Goal: Task Accomplishment & Management: Use online tool/utility

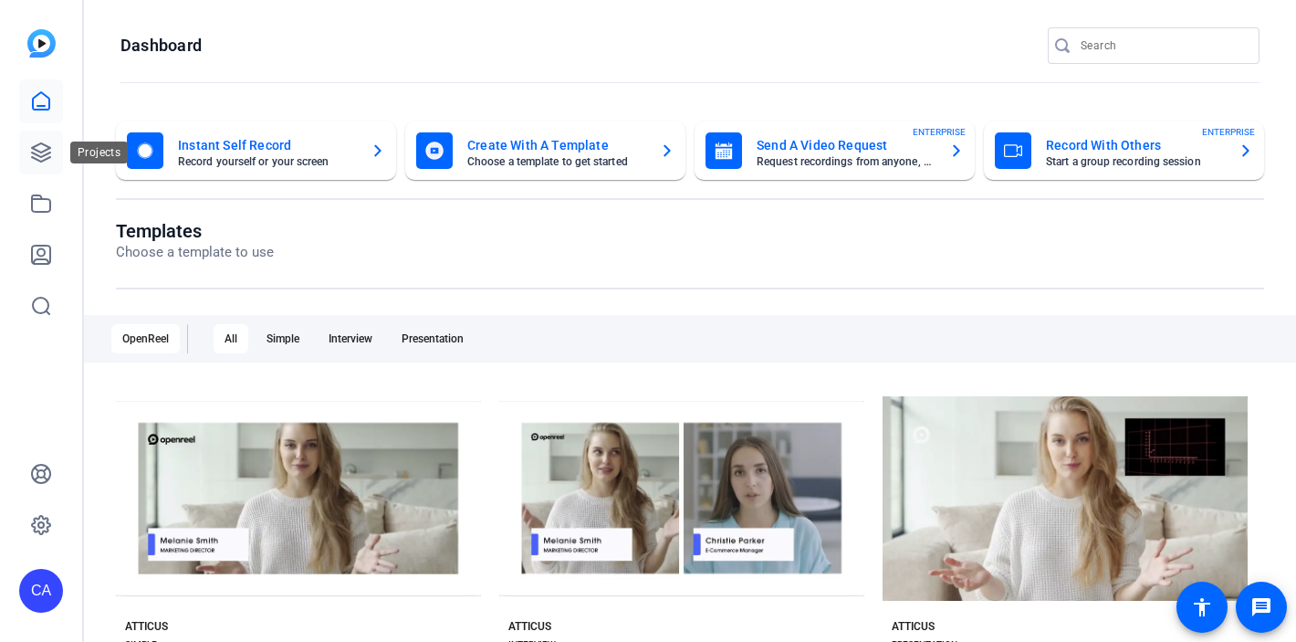
click at [45, 152] on icon at bounding box center [41, 153] width 22 height 22
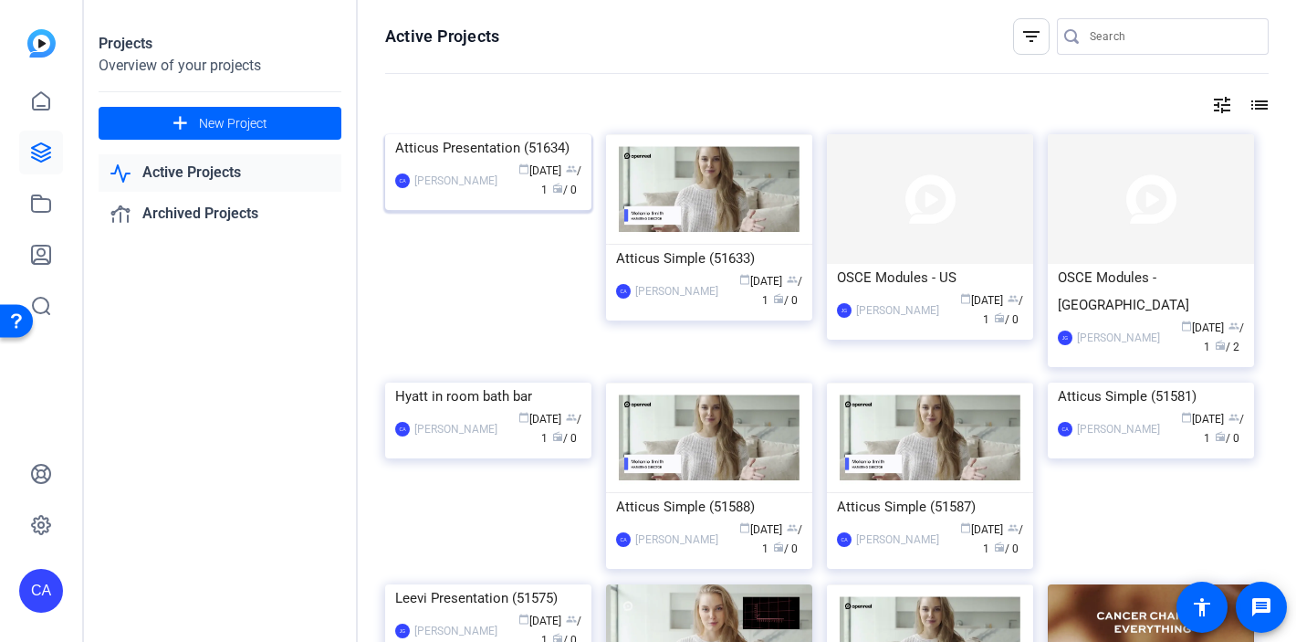
click at [475, 134] on img at bounding box center [488, 134] width 206 height 0
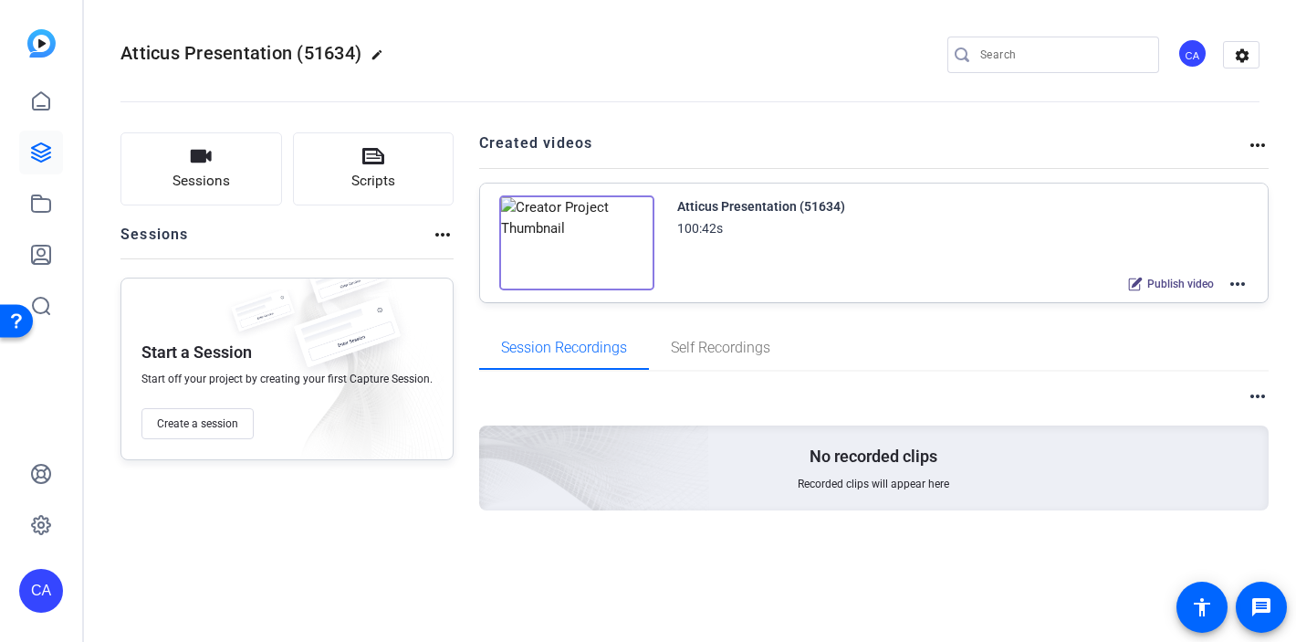
click at [1235, 287] on mat-icon "more_horiz" at bounding box center [1238, 284] width 22 height 22
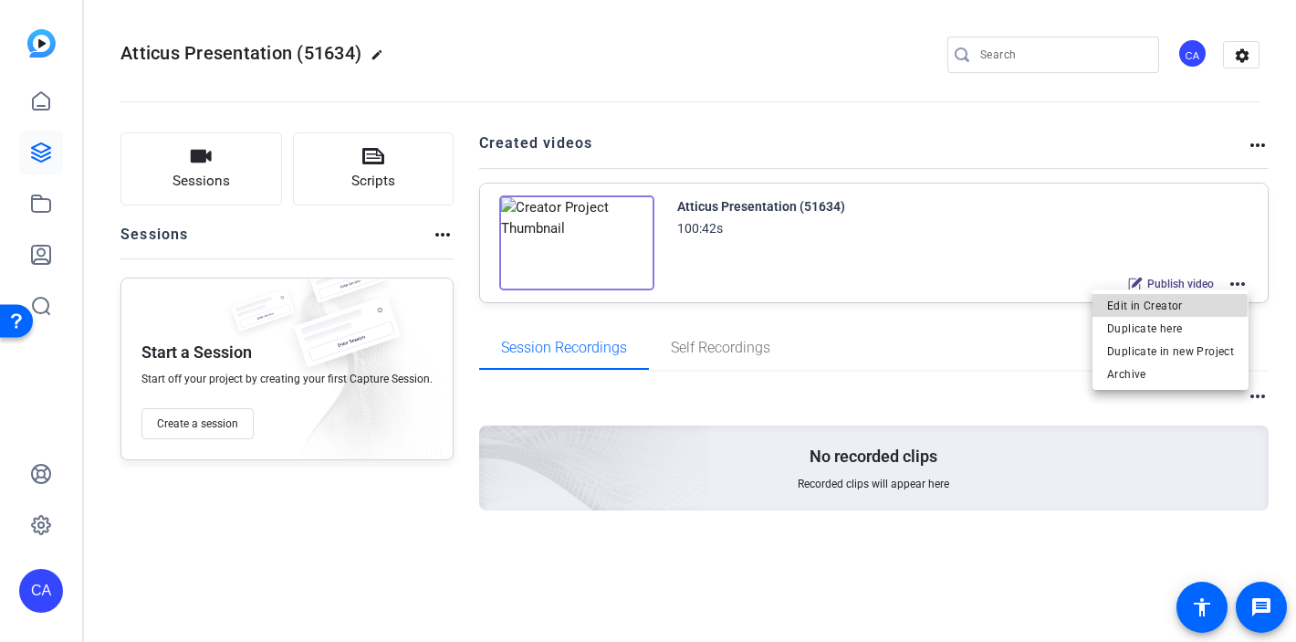
click at [1141, 304] on span "Edit in Creator" at bounding box center [1170, 306] width 127 height 22
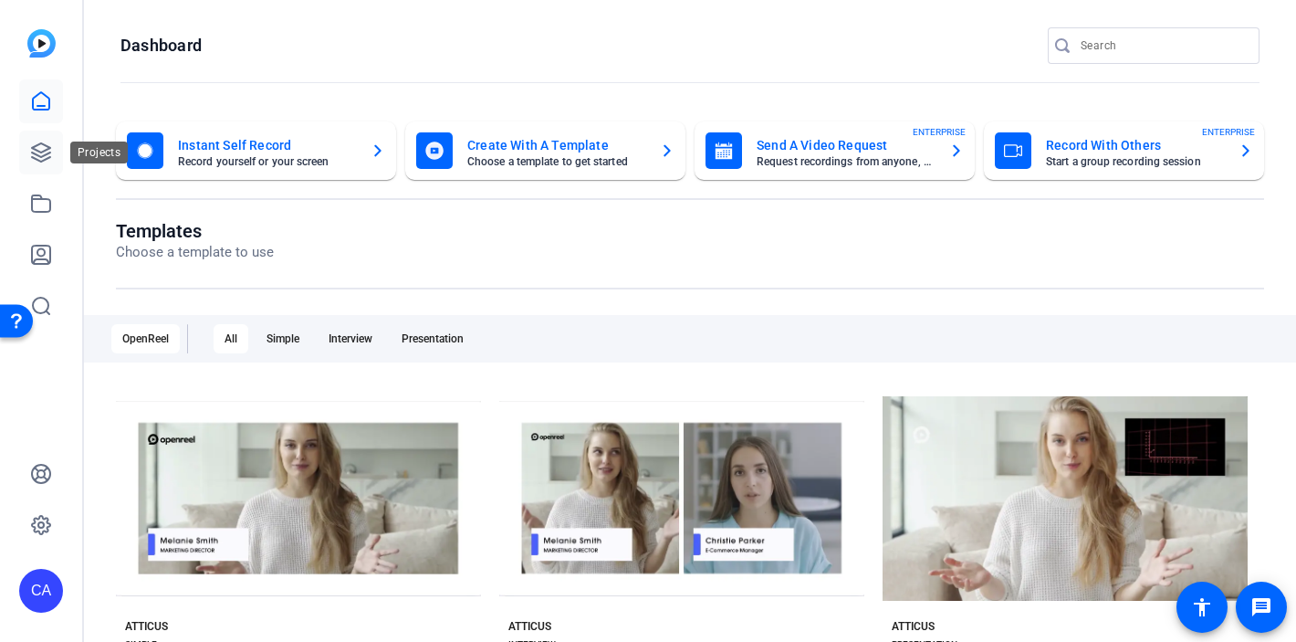
click at [31, 163] on link at bounding box center [41, 153] width 44 height 44
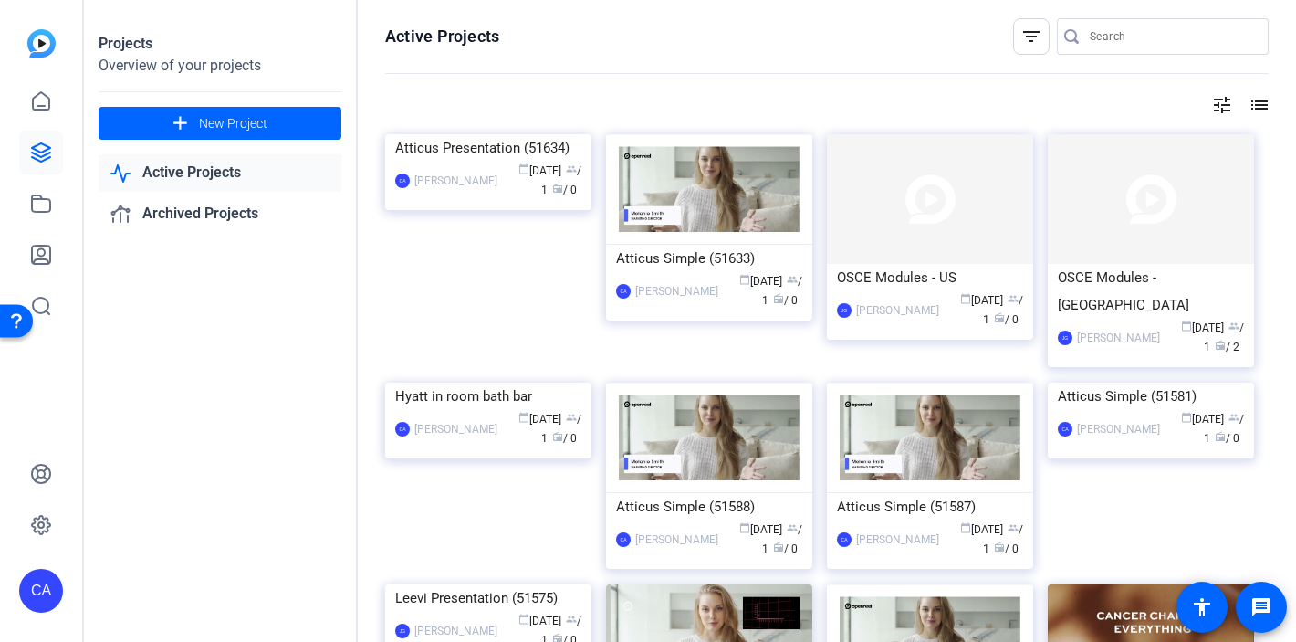
click at [485, 134] on img at bounding box center [488, 134] width 206 height 0
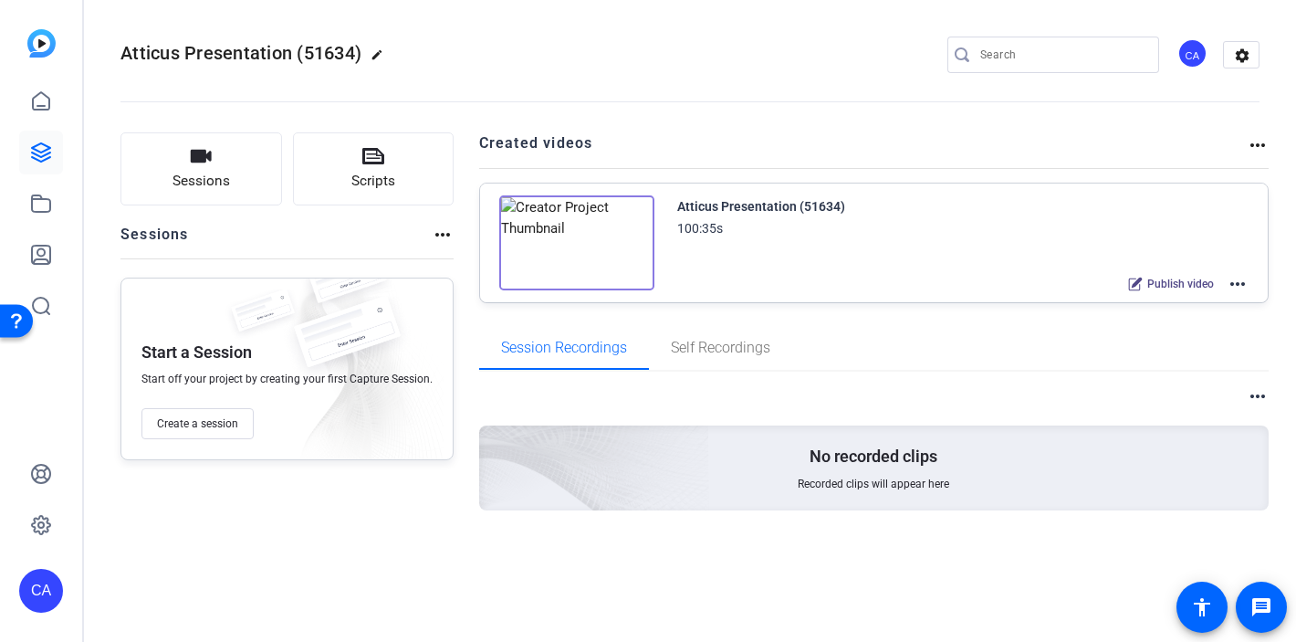
click at [1238, 279] on mat-icon "more_horiz" at bounding box center [1238, 284] width 22 height 22
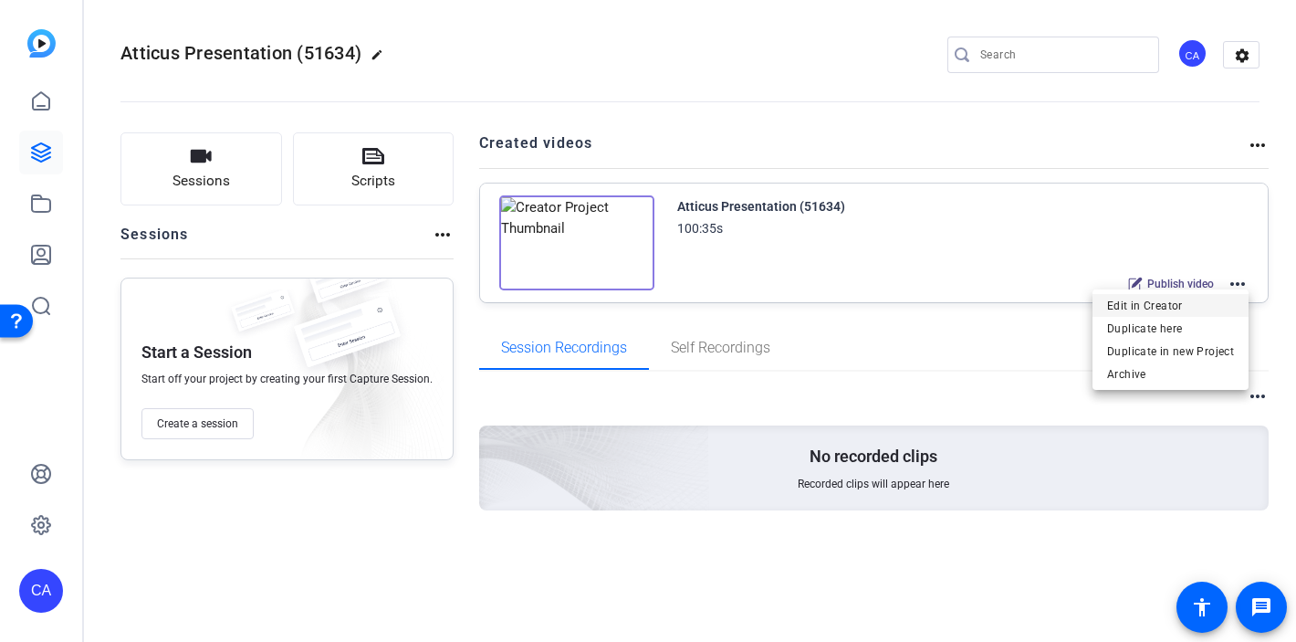
click at [1144, 304] on span "Edit in Creator" at bounding box center [1170, 306] width 127 height 22
